Goal: Information Seeking & Learning: Understand process/instructions

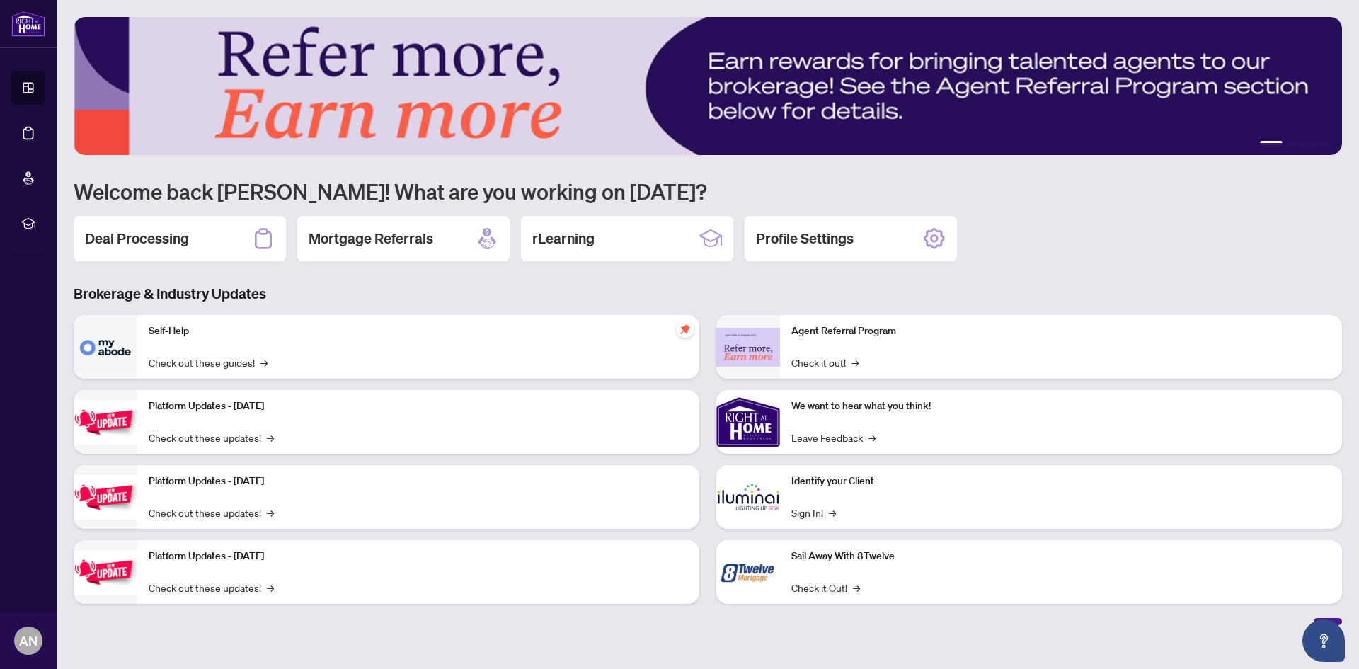
click at [415, 245] on h2 "Mortgage Referrals" at bounding box center [371, 239] width 125 height 20
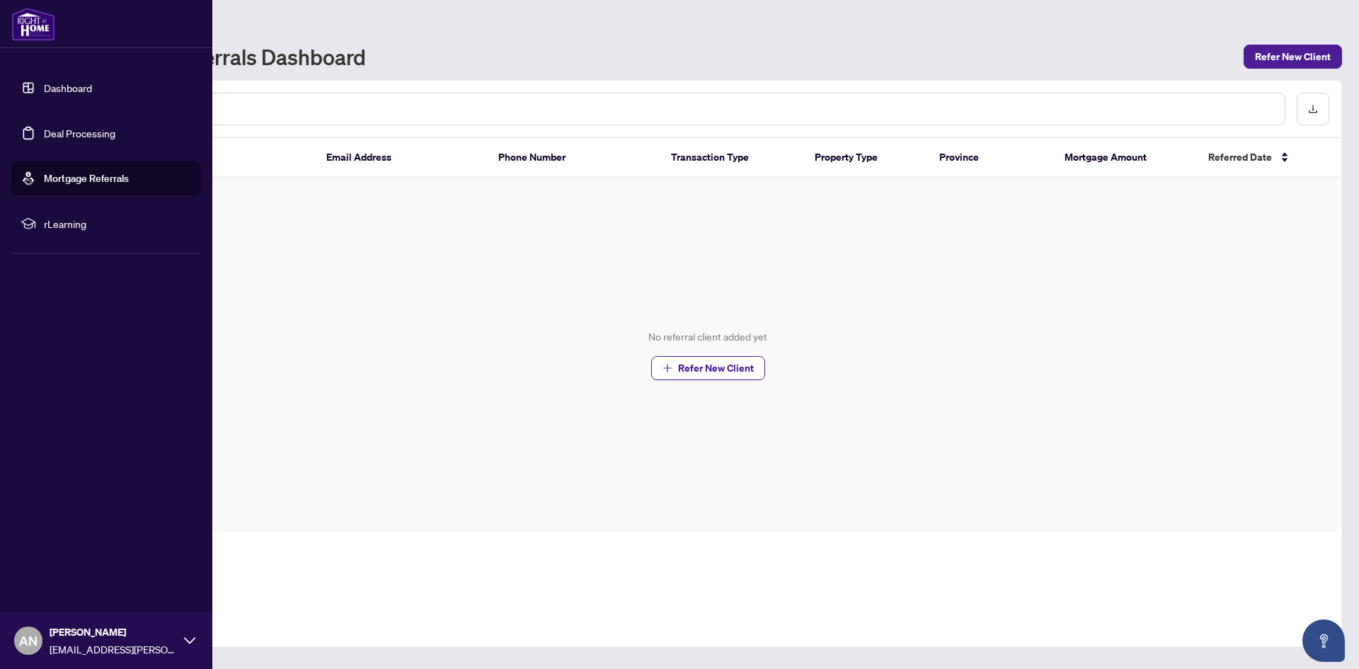
click at [84, 86] on link "Dashboard" at bounding box center [68, 87] width 48 height 13
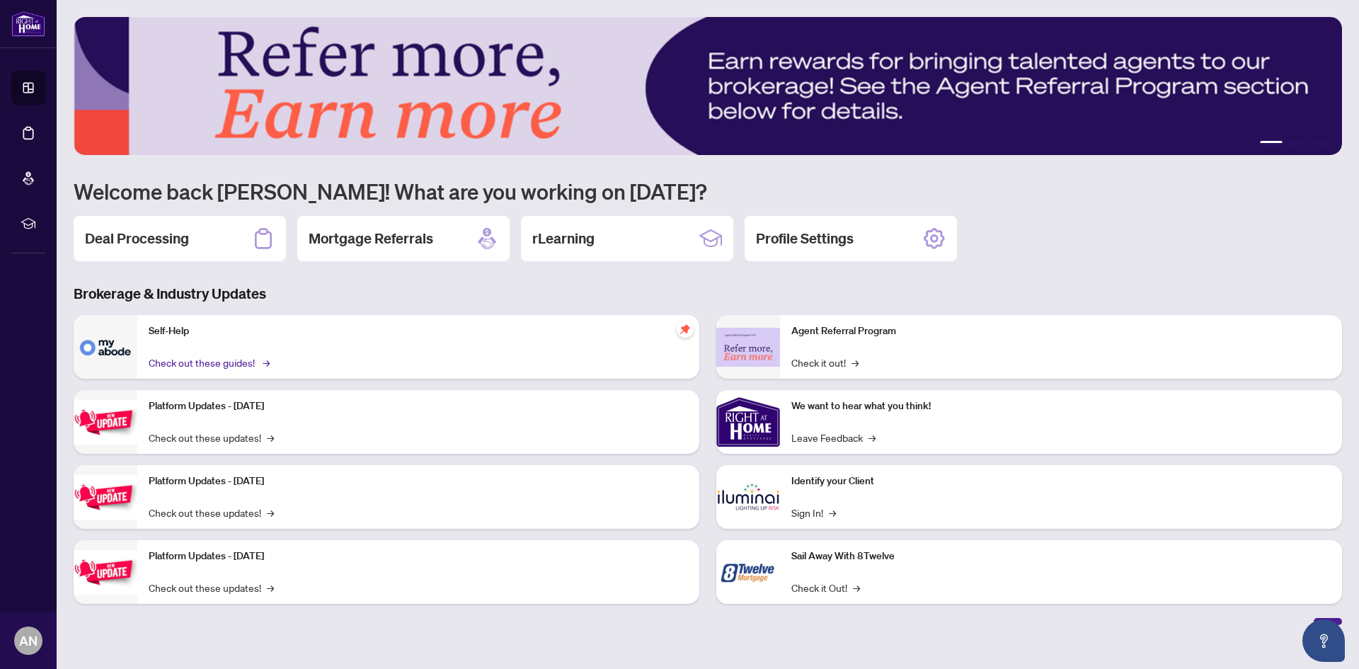
click at [264, 360] on span "→" at bounding box center [266, 363] width 7 height 16
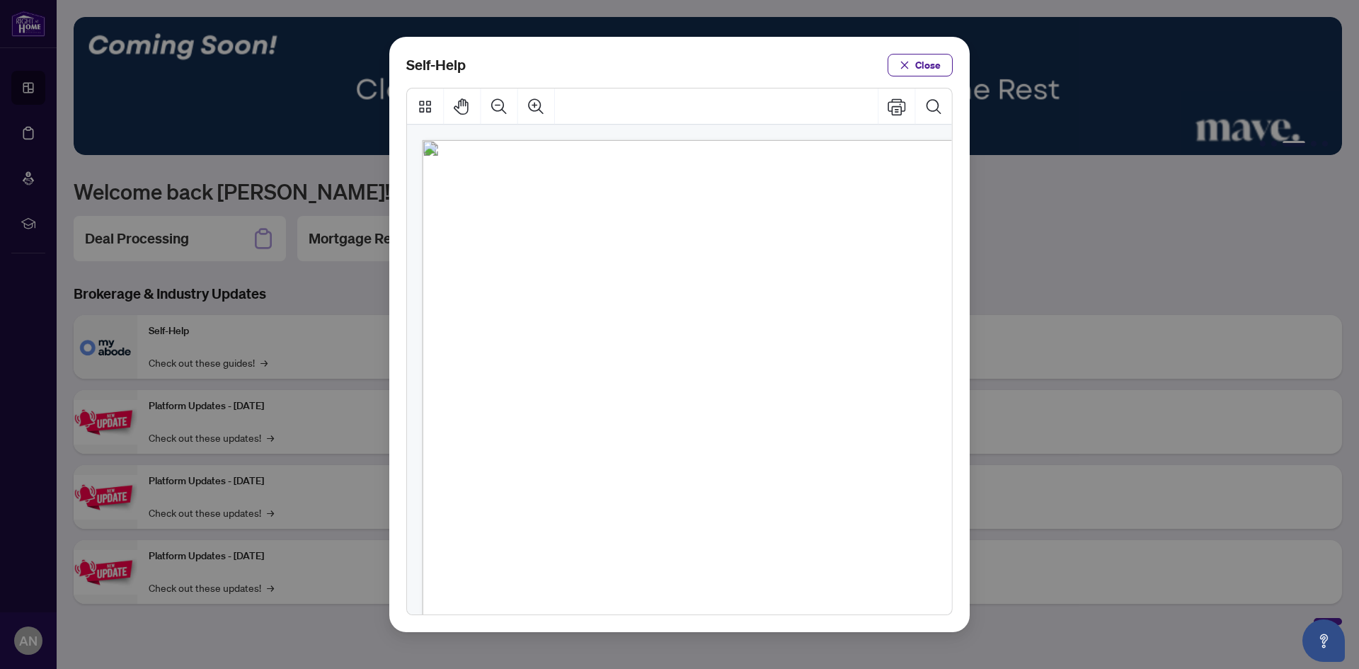
click at [694, 219] on span "PDF" at bounding box center [696, 223] width 19 height 14
click at [688, 253] on span "PDF" at bounding box center [682, 258] width 19 height 14
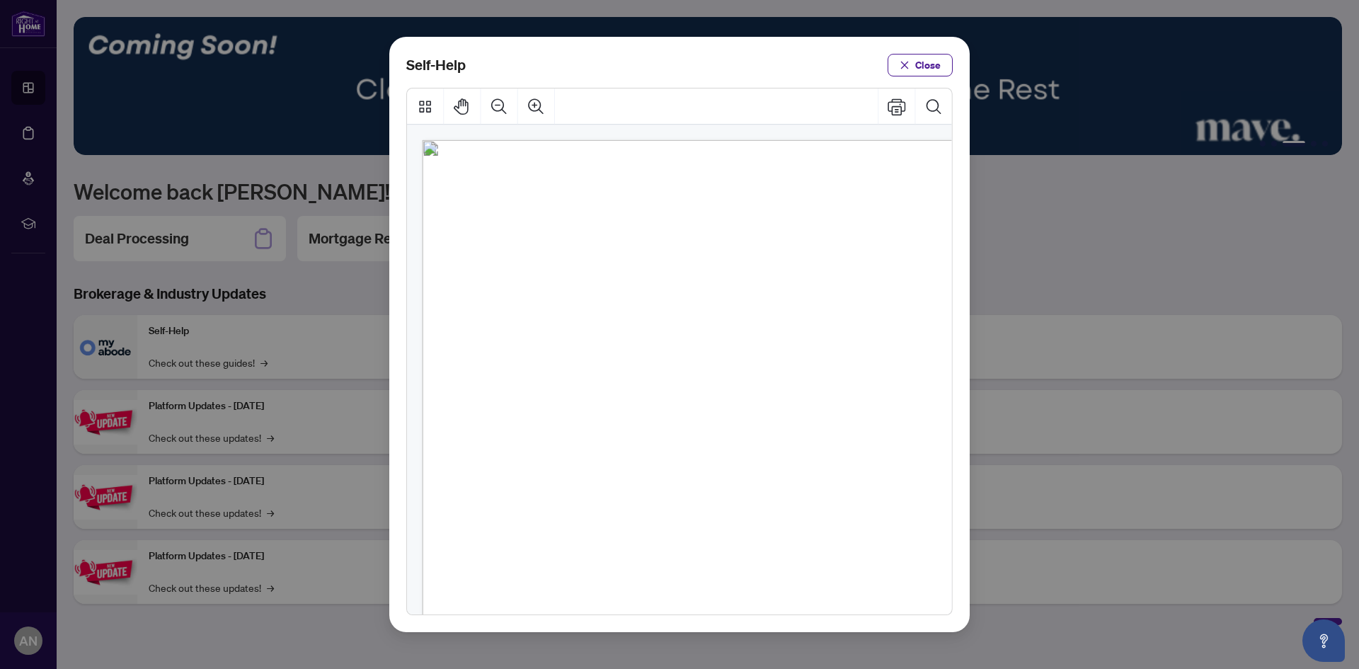
click at [688, 253] on span "PDF" at bounding box center [682, 258] width 19 height 14
click at [562, 304] on ul "● How to Apply and Reset Filters ( PDF ) ● How to Archive a Document ( PDF ) ● …" at bounding box center [673, 480] width 343 height 529
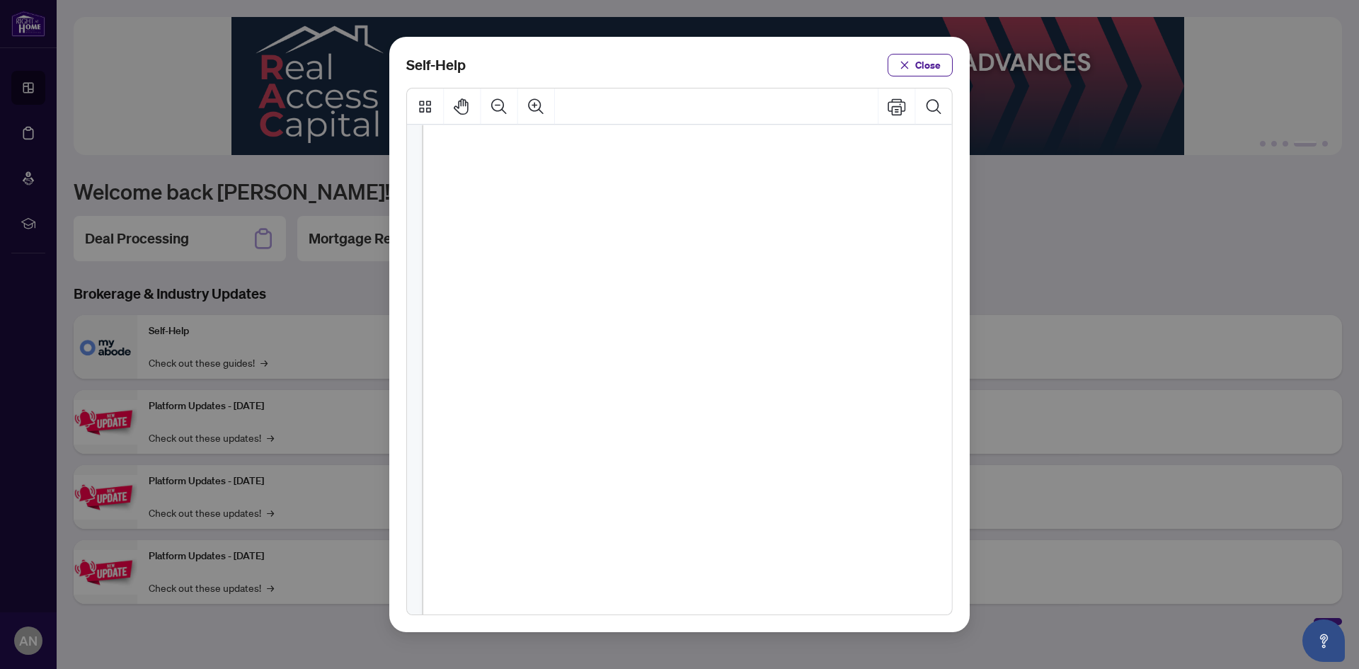
scroll to position [440, 0]
click at [429, 106] on icon "Thumbnails" at bounding box center [425, 106] width 18 height 18
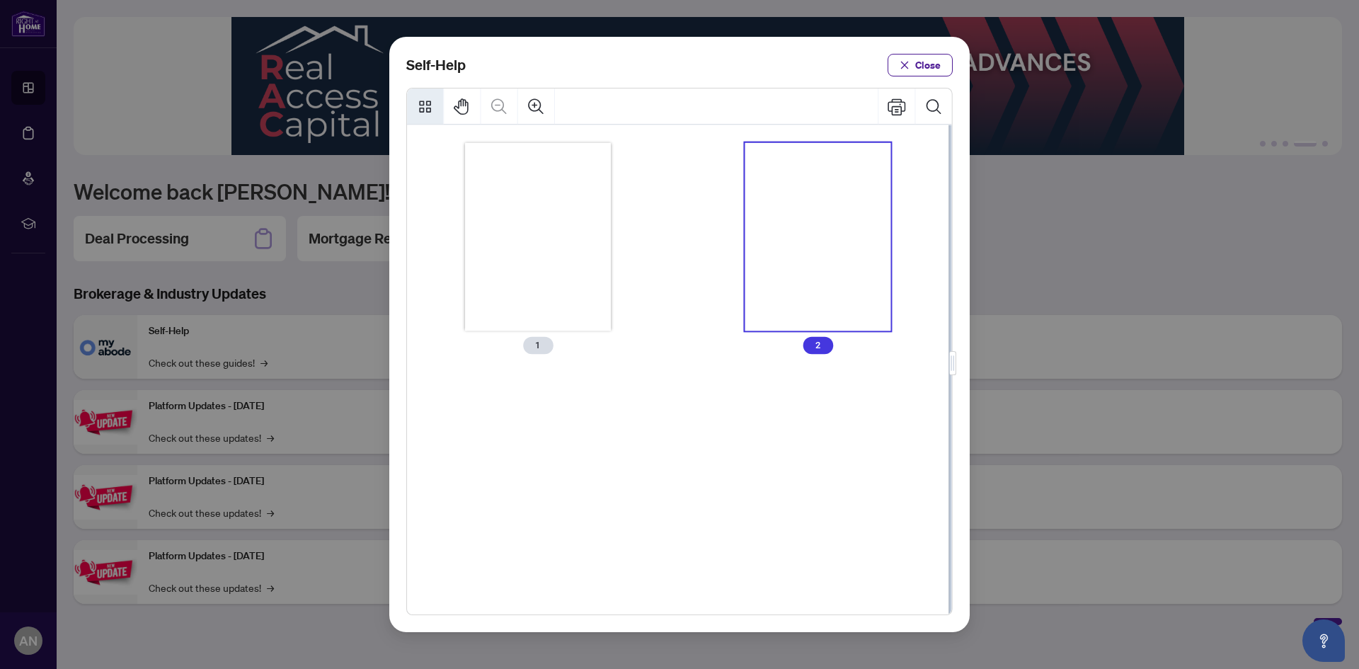
scroll to position [0, 0]
click at [429, 107] on icon "Thumbnails" at bounding box center [425, 106] width 18 height 18
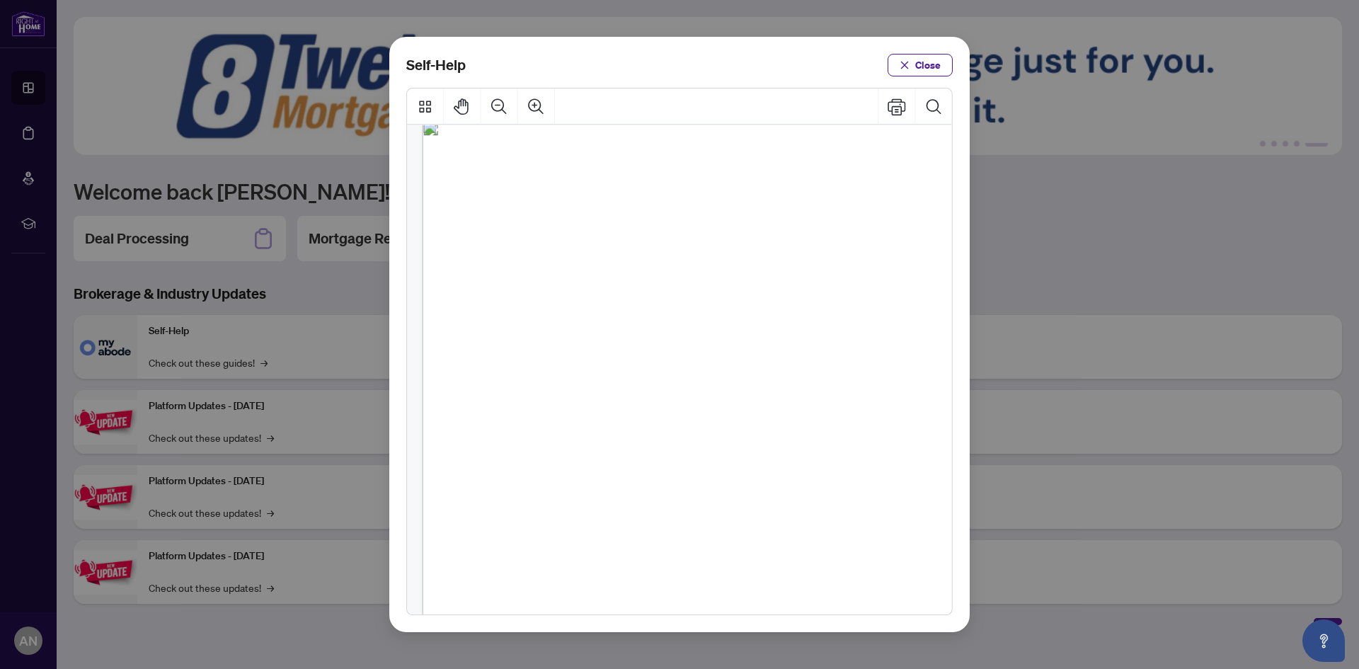
scroll to position [868, 0]
click at [670, 322] on span "PDF" at bounding box center [665, 325] width 19 height 14
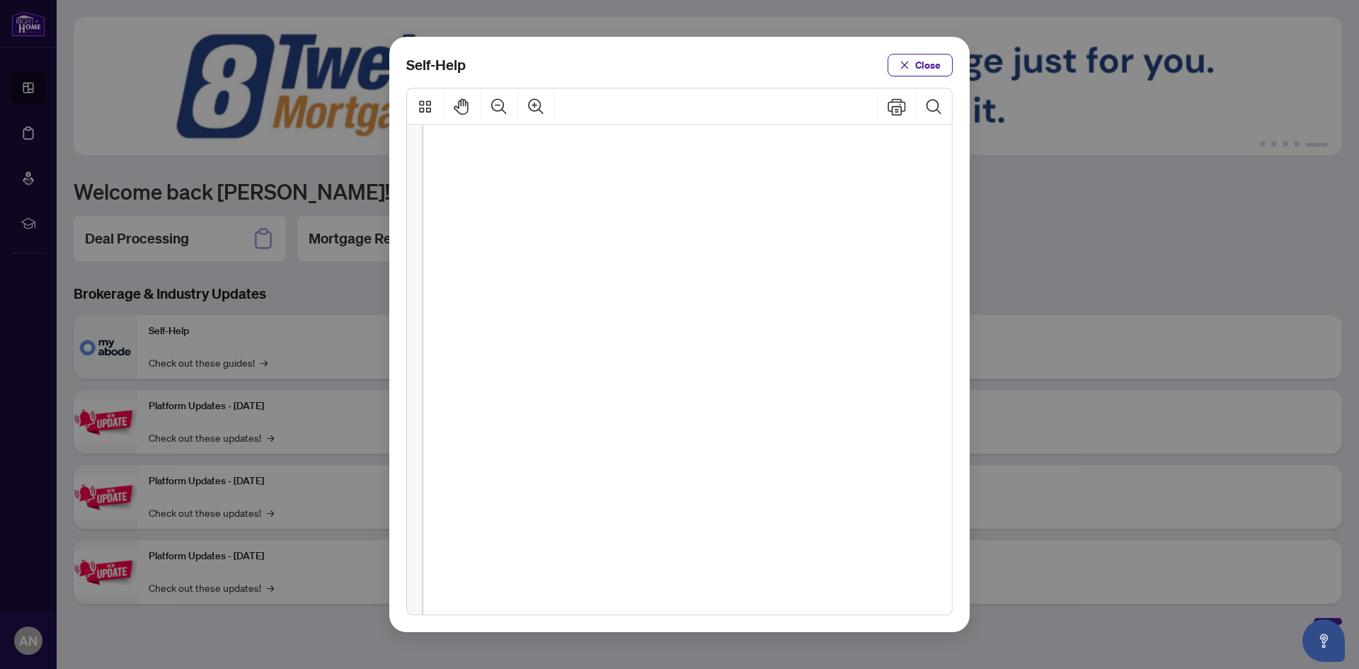
click at [778, 291] on div "Page 2" at bounding box center [692, 282] width 541 height 700
click at [938, 73] on span "Close" at bounding box center [927, 65] width 25 height 23
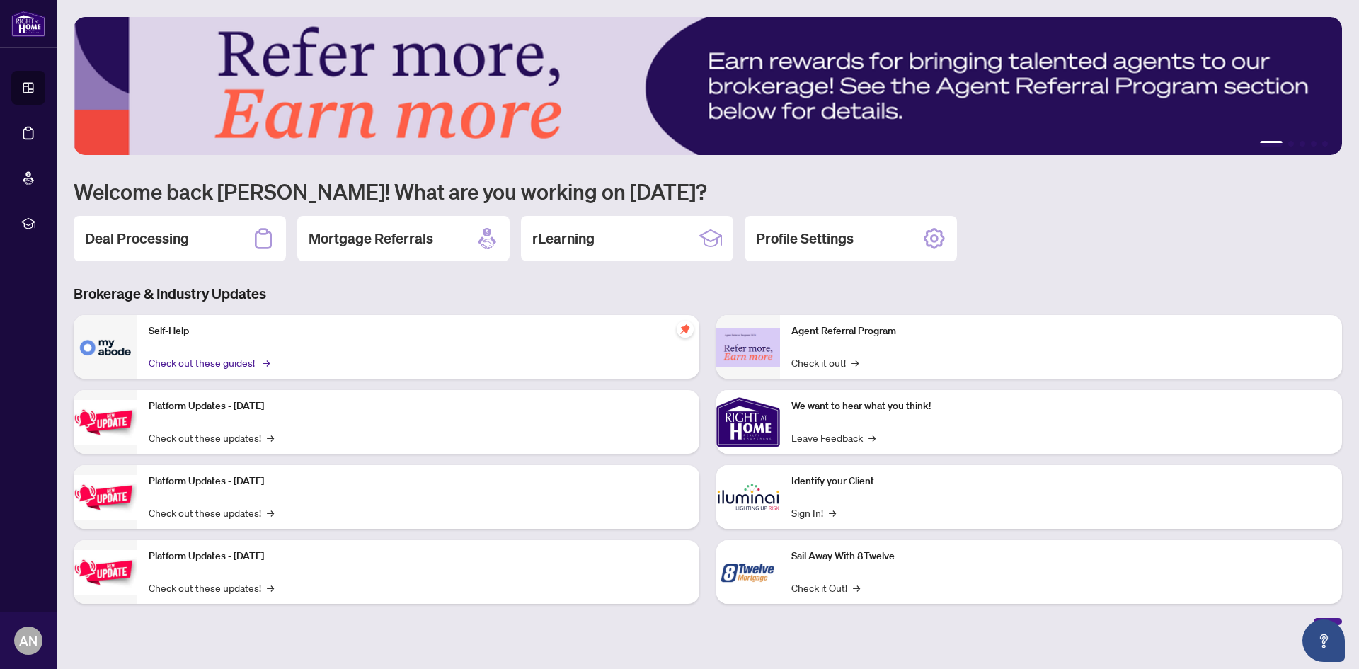
click at [196, 362] on link "Check out these guides! →" at bounding box center [208, 363] width 119 height 16
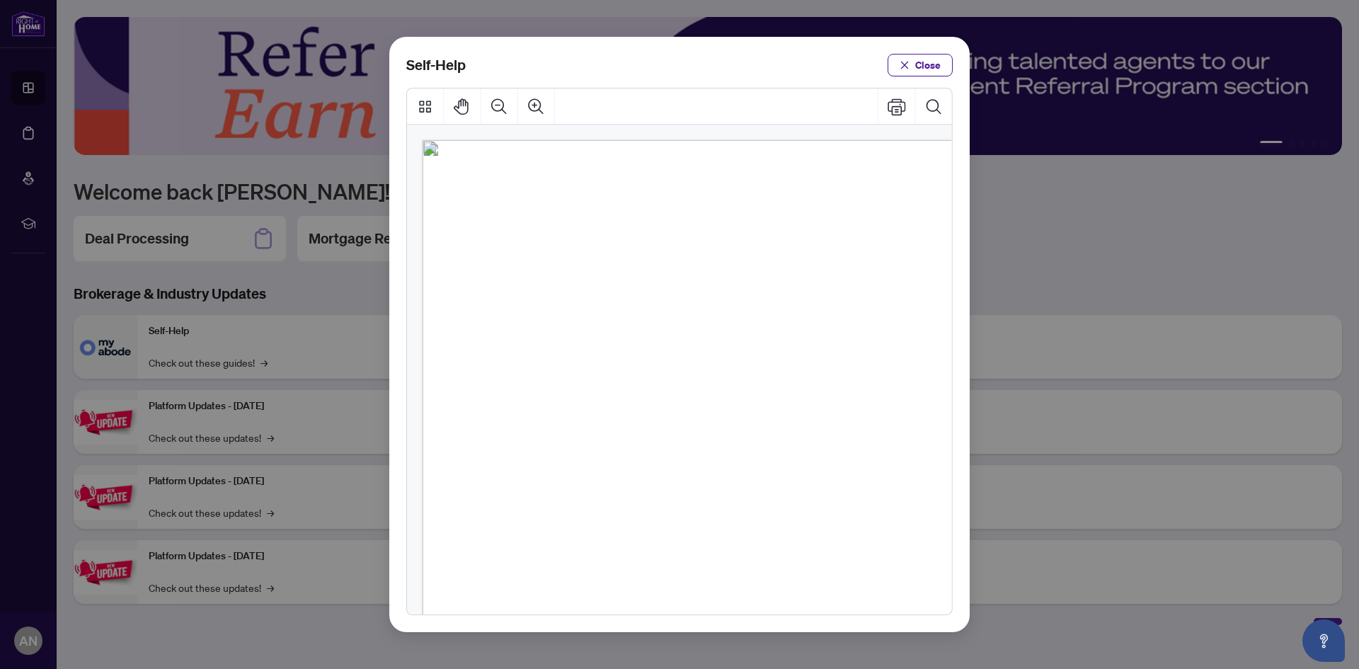
click at [733, 362] on div "Page 1" at bounding box center [692, 490] width 541 height 700
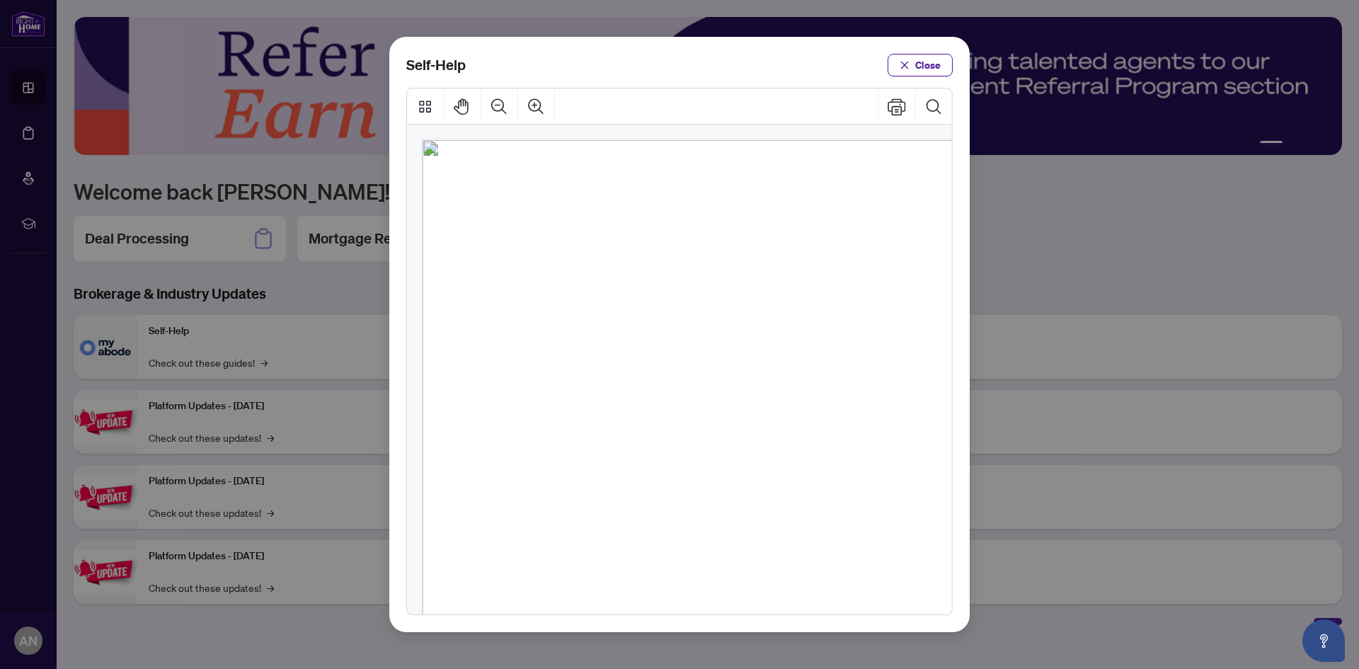
click at [733, 362] on div "Page 1" at bounding box center [692, 490] width 541 height 700
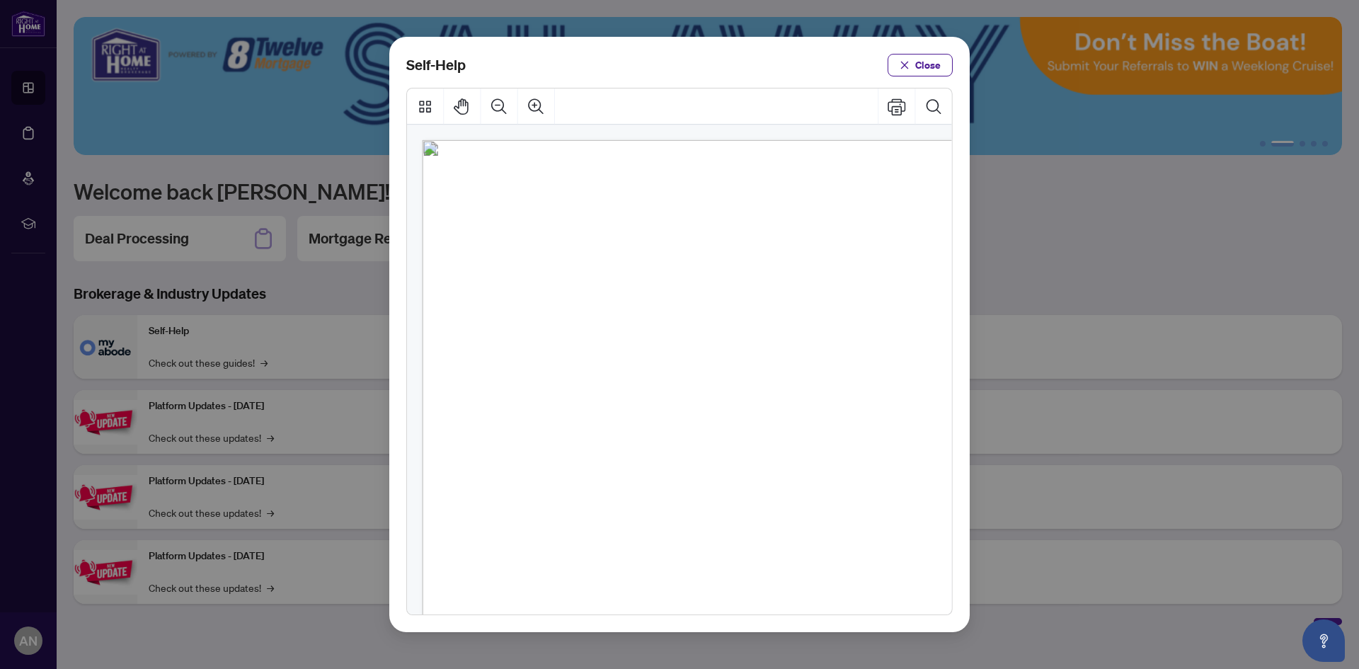
click at [674, 396] on div "Page 1" at bounding box center [692, 490] width 541 height 700
drag, startPoint x: 701, startPoint y: 442, endPoint x: 711, endPoint y: 429, distance: 15.7
click at [711, 429] on span "PDF" at bounding box center [715, 429] width 19 height 14
click at [714, 471] on li "● How to Manage Document Tags ( PDF )" at bounding box center [609, 464] width 214 height 15
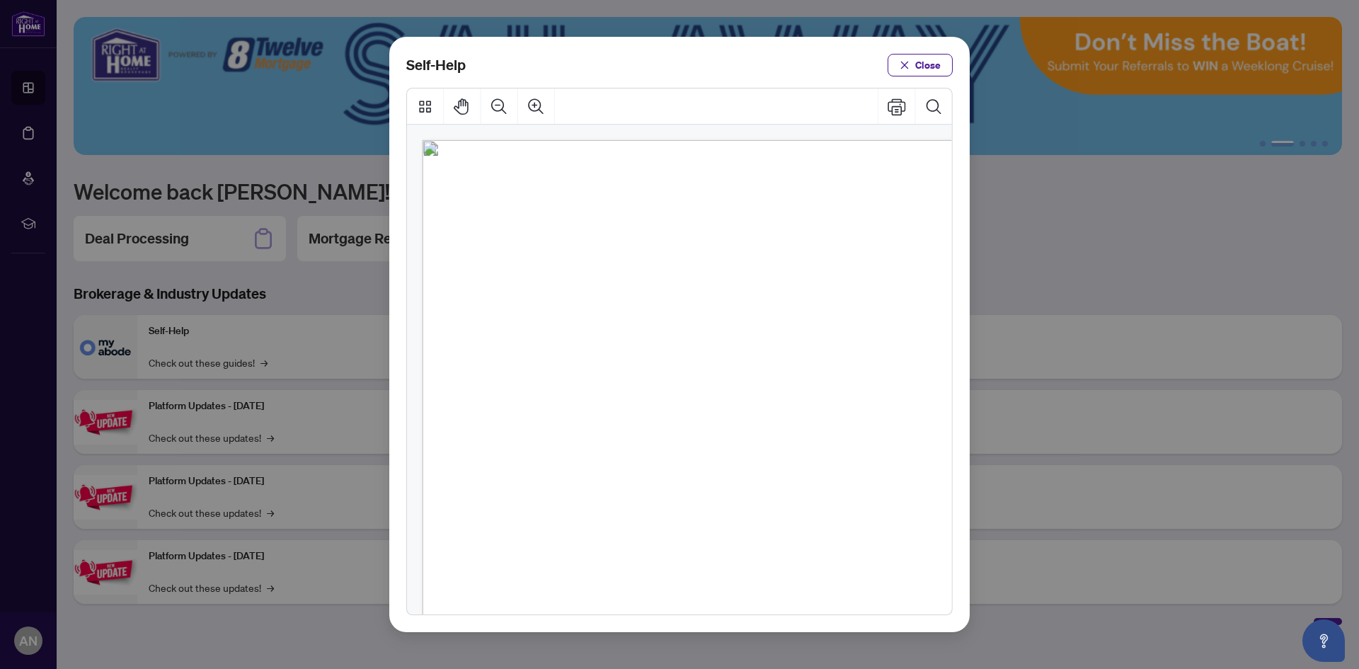
drag, startPoint x: 714, startPoint y: 471, endPoint x: 711, endPoint y: 482, distance: 11.0
click at [713, 475] on ul "● How to Apply and Reset Filters ( PDF ) ● How to Archive a Document ( PDF ) ● …" at bounding box center [674, 482] width 345 height 531
click at [694, 520] on ul "● How to Apply and Reset Filters ( PDF ) ● How to Archive a Document ( PDF ) ● …" at bounding box center [674, 482] width 345 height 531
click at [695, 522] on ul "● How to Apply and Reset Filters ( PDF ) ● How to Archive a Document ( PDF ) ● …" at bounding box center [674, 482] width 345 height 531
click at [691, 502] on span "PDF" at bounding box center [686, 498] width 19 height 14
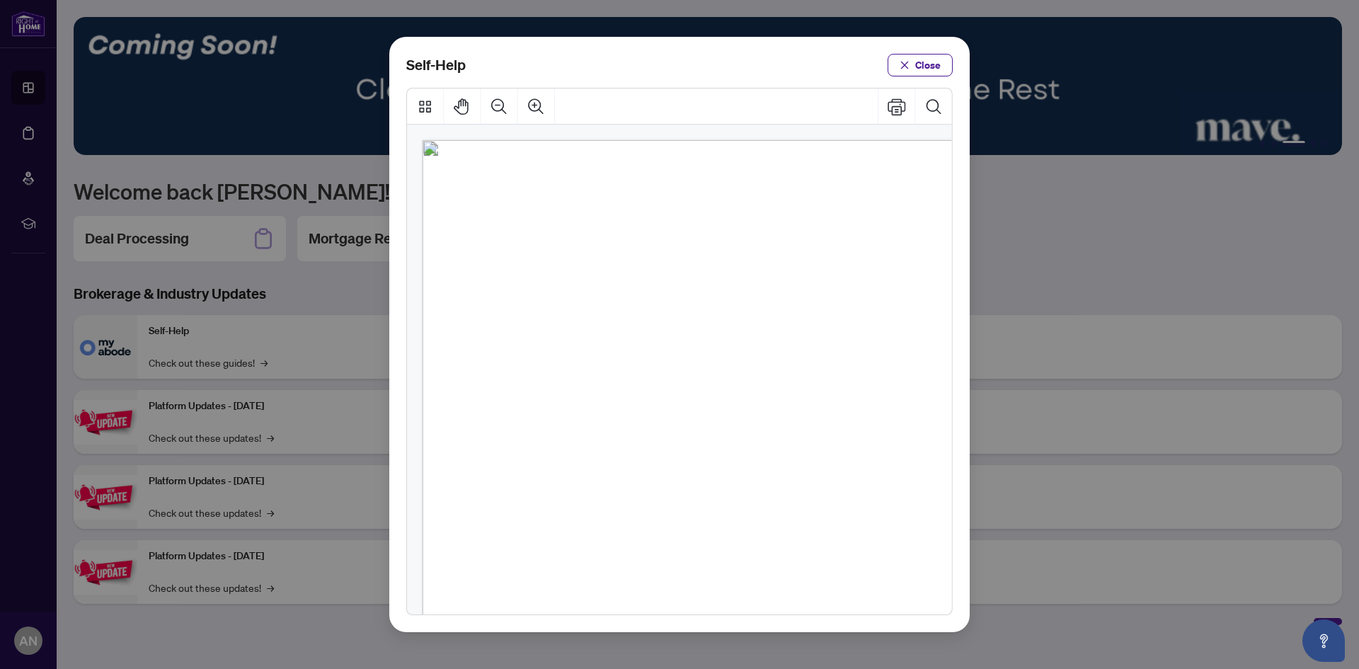
click at [697, 464] on span "PDF" at bounding box center [703, 464] width 19 height 14
click at [713, 437] on span "PDF" at bounding box center [715, 429] width 19 height 14
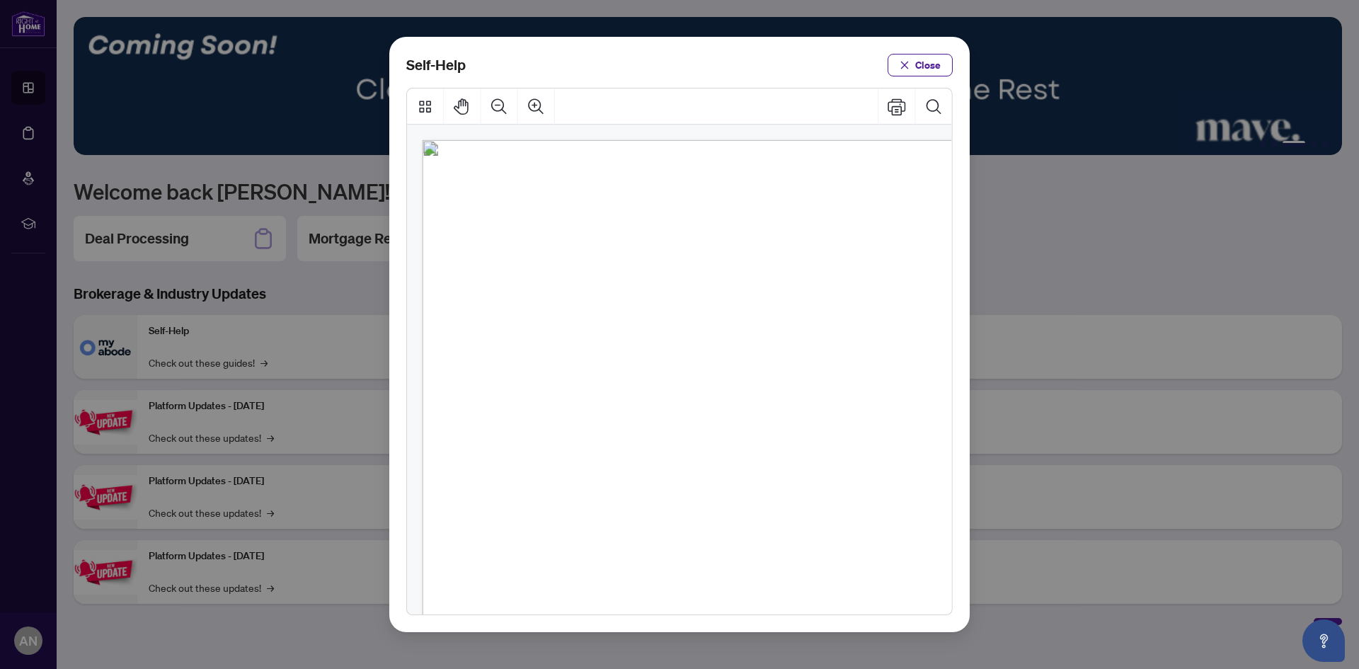
click at [674, 397] on span "PDF" at bounding box center [671, 396] width 19 height 14
click at [686, 503] on span "PDF" at bounding box center [686, 498] width 19 height 14
drag, startPoint x: 680, startPoint y: 502, endPoint x: 664, endPoint y: 503, distance: 16.3
click at [679, 502] on span "PDF" at bounding box center [686, 498] width 19 height 14
click at [652, 503] on span "How to Rename a Document (" at bounding box center [585, 498] width 134 height 14
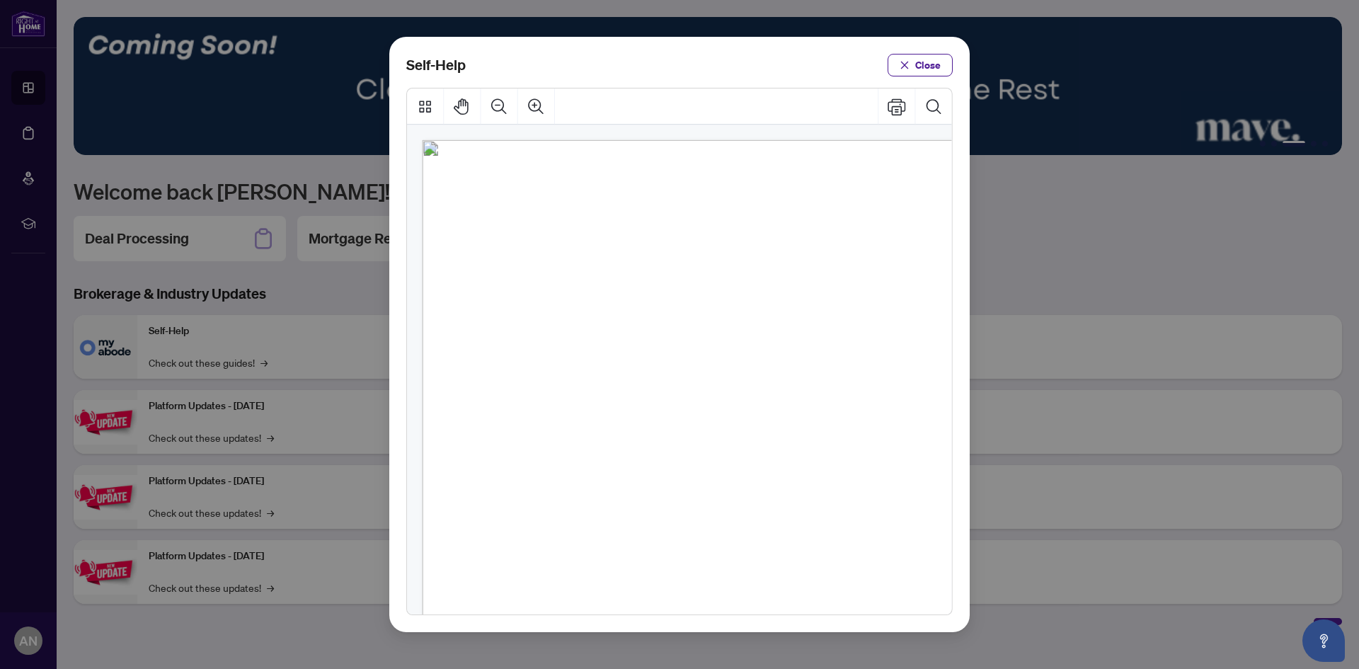
click at [650, 500] on span "How to Rename a Document (" at bounding box center [585, 498] width 134 height 14
drag, startPoint x: 680, startPoint y: 500, endPoint x: 698, endPoint y: 502, distance: 17.7
click at [683, 500] on span "PDF" at bounding box center [686, 498] width 19 height 14
click at [700, 502] on span ")" at bounding box center [698, 498] width 3 height 14
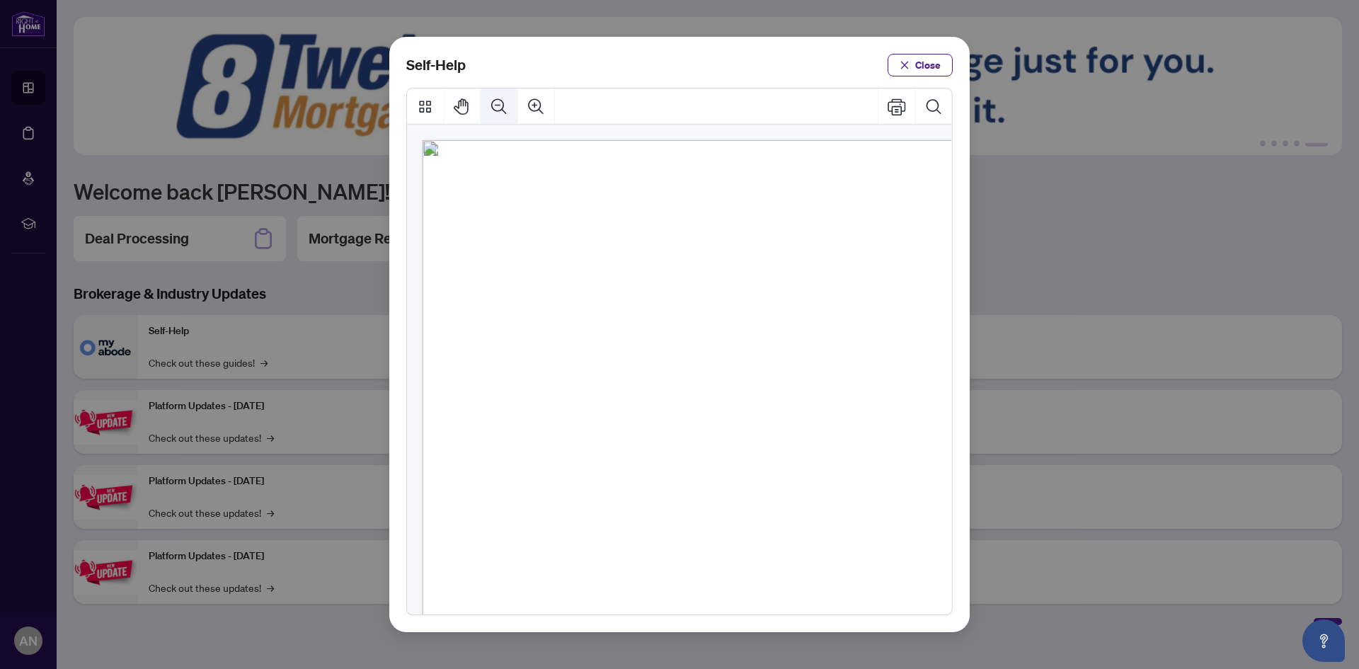
click at [500, 106] on icon "Zoom Out" at bounding box center [499, 106] width 18 height 18
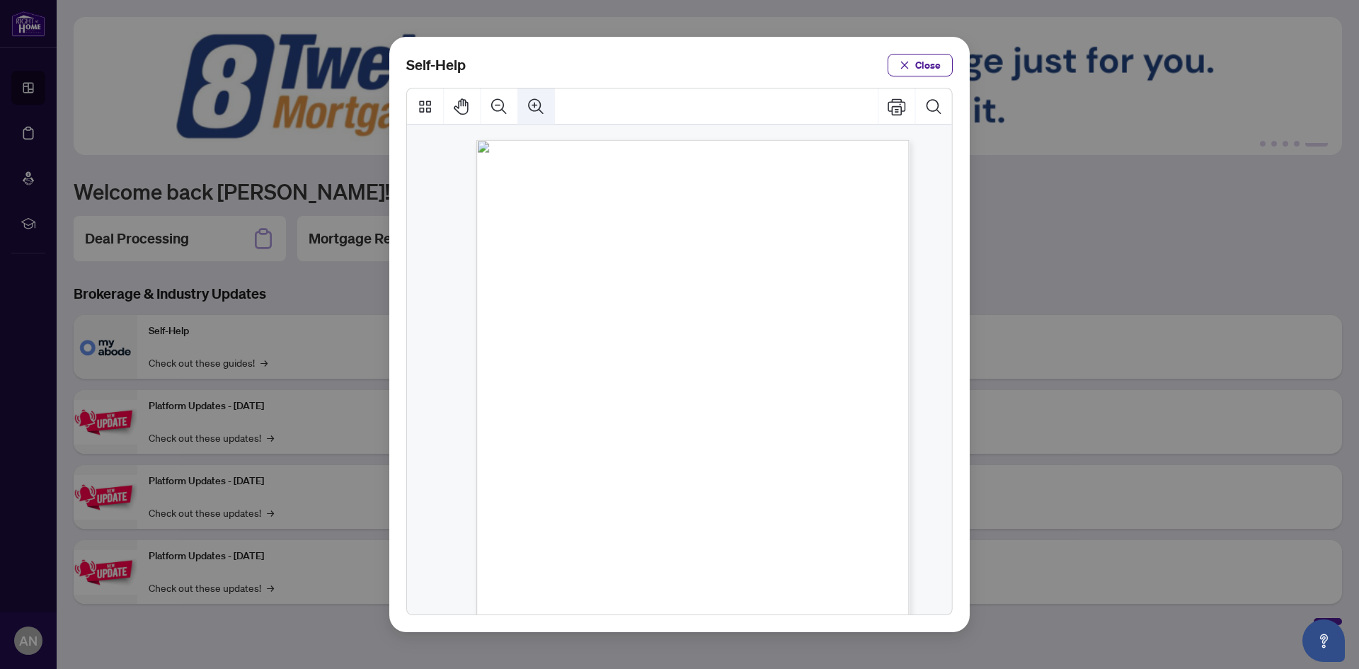
click at [520, 106] on button "Zoom In" at bounding box center [536, 106] width 36 height 36
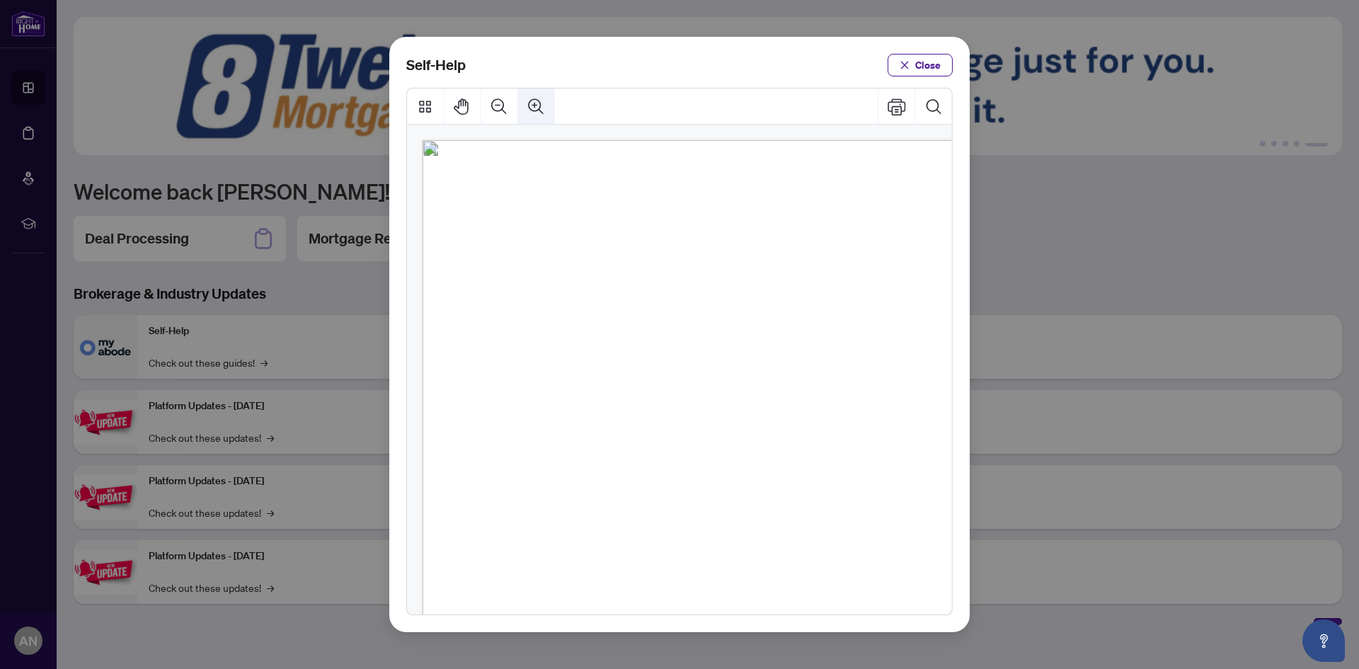
scroll to position [8, 0]
click at [526, 106] on button "Zoom In" at bounding box center [536, 106] width 36 height 36
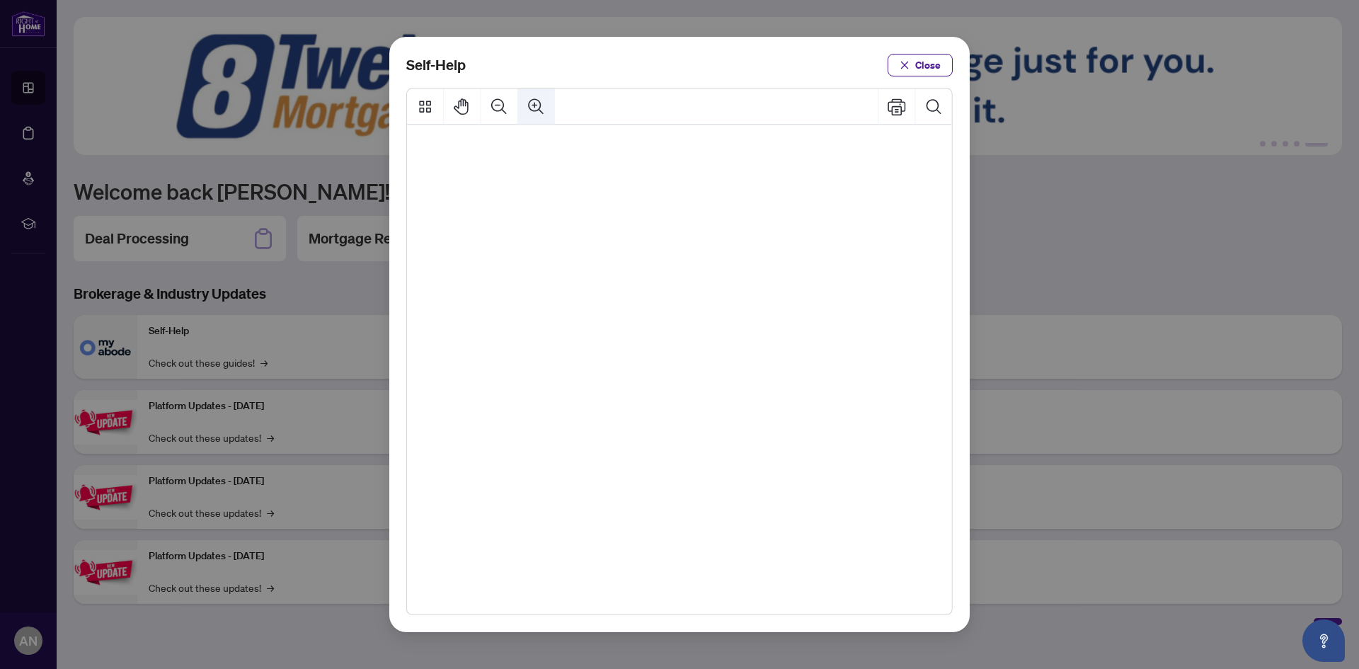
click at [529, 106] on icon "Zoom In" at bounding box center [536, 106] width 16 height 16
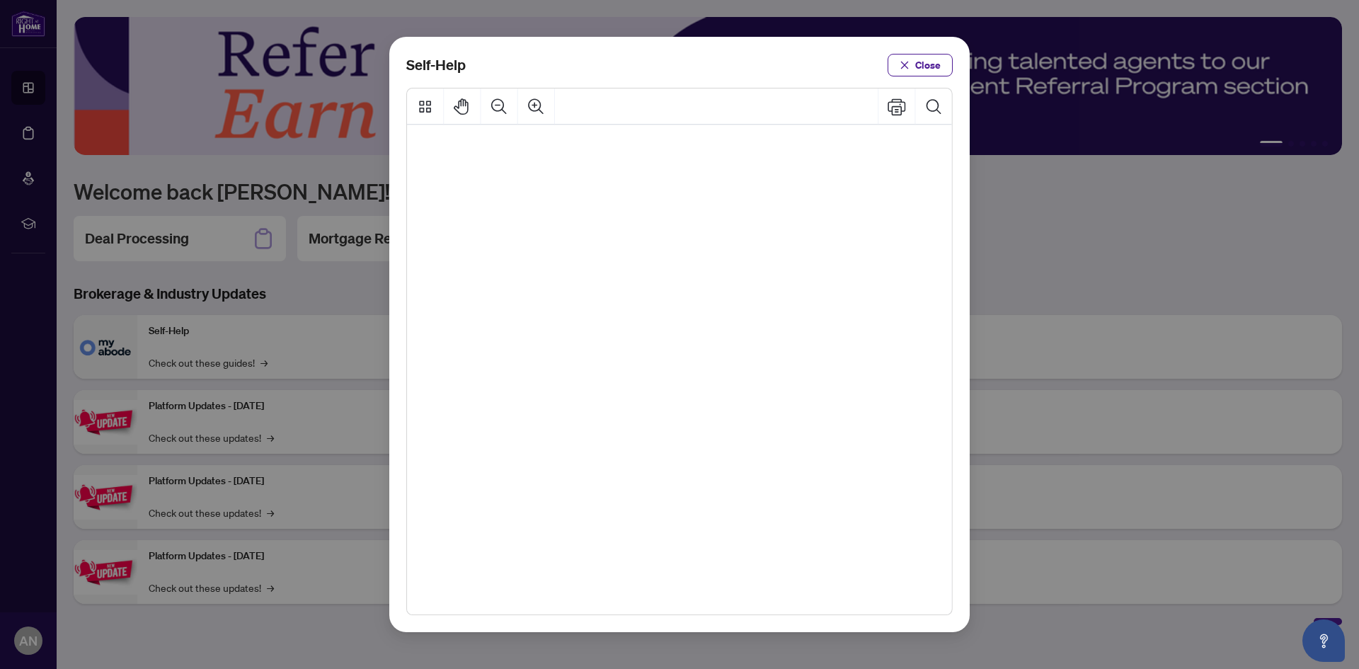
click at [697, 239] on span "PDF" at bounding box center [701, 235] width 30 height 22
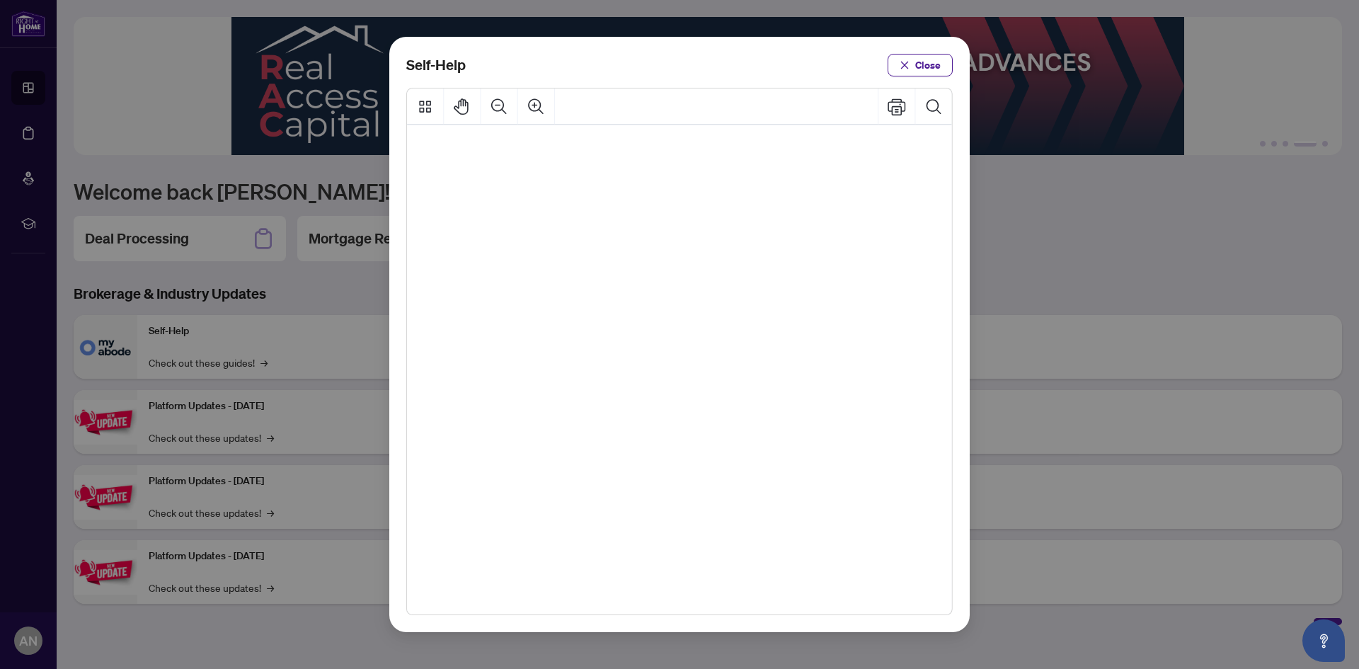
scroll to position [1236, 143]
click at [919, 64] on span "Close" at bounding box center [927, 65] width 25 height 23
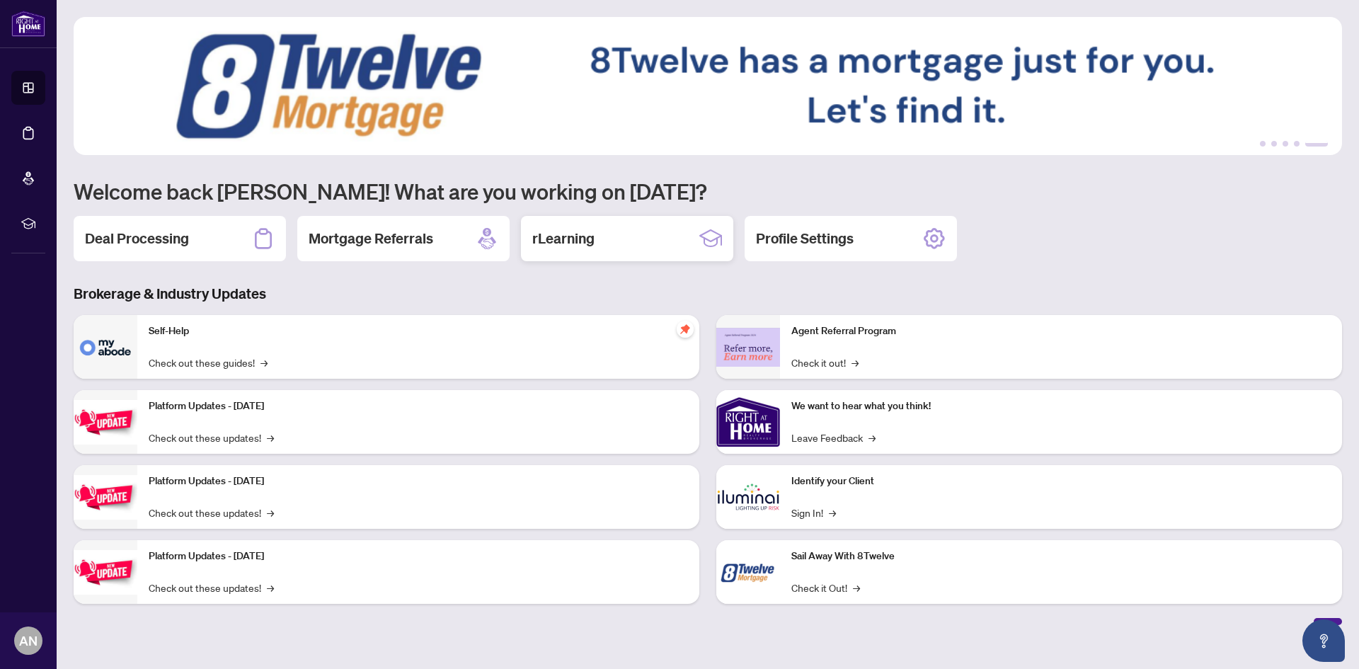
click at [605, 239] on div "rLearning" at bounding box center [627, 238] width 212 height 45
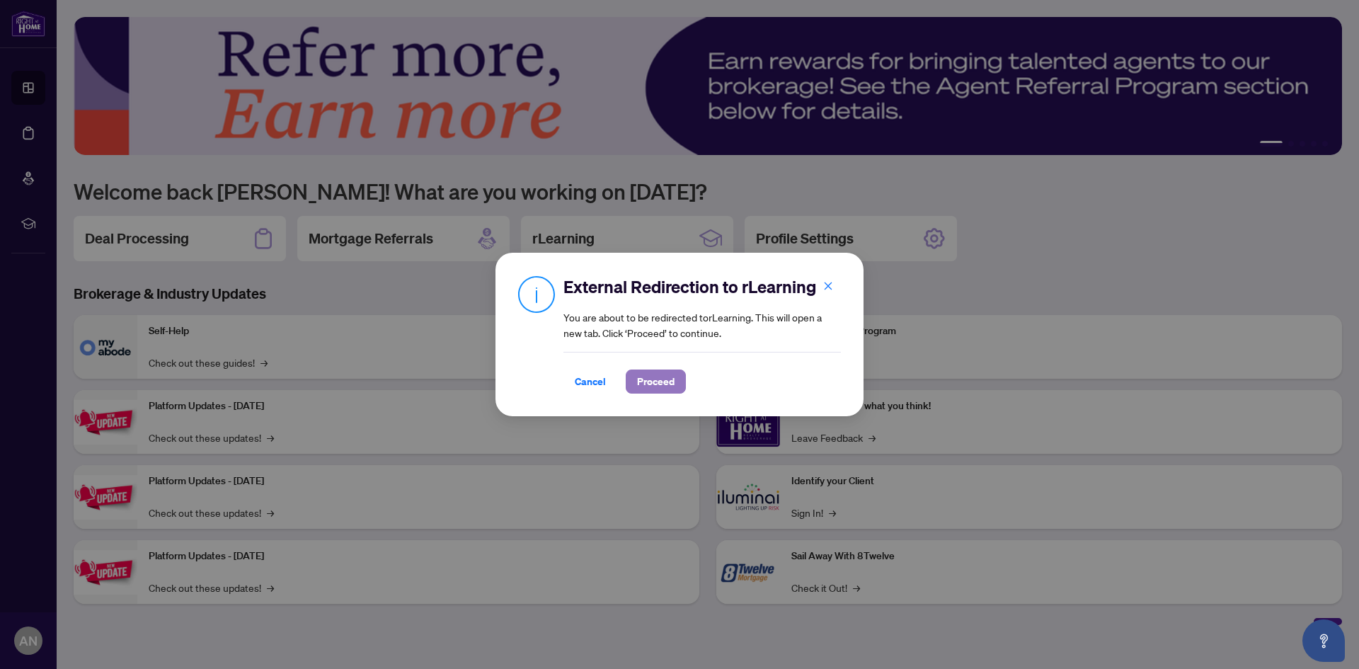
click at [645, 384] on span "Proceed" at bounding box center [656, 381] width 38 height 23
